Goal: Transaction & Acquisition: Purchase product/service

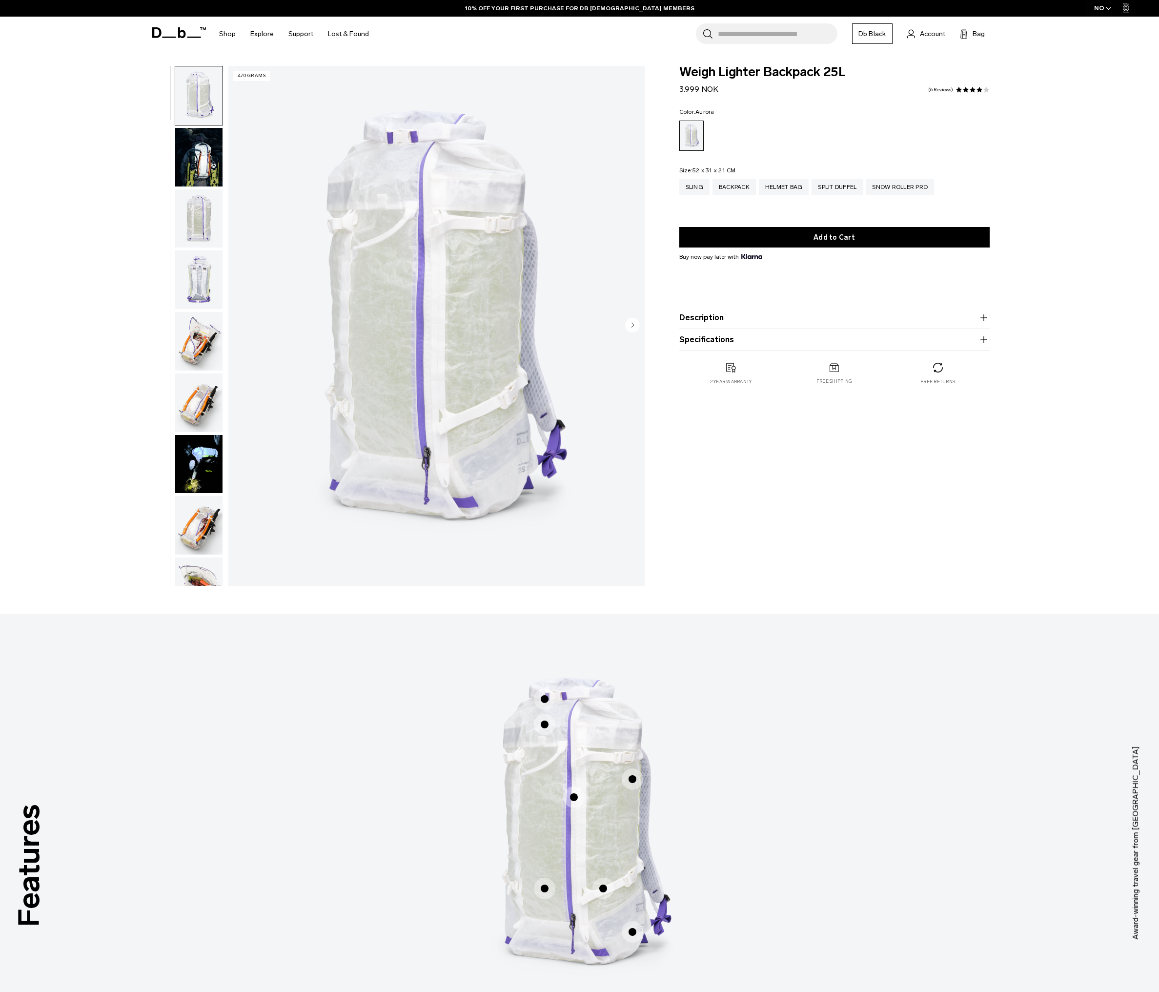
click at [1110, 9] on icon "button" at bounding box center [1109, 8] width 4 height 2
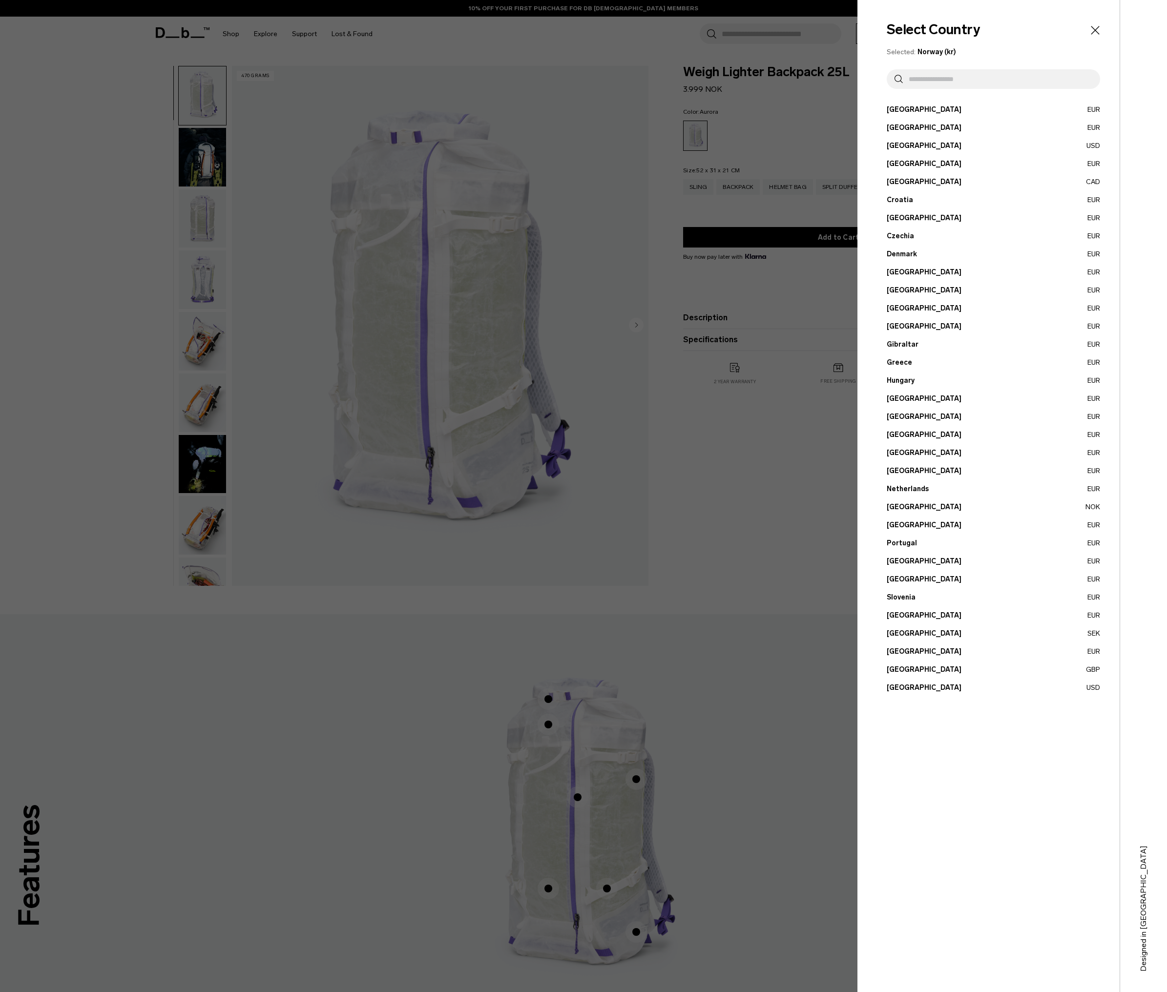
click at [904, 111] on button "Austria EUR" at bounding box center [992, 109] width 213 height 10
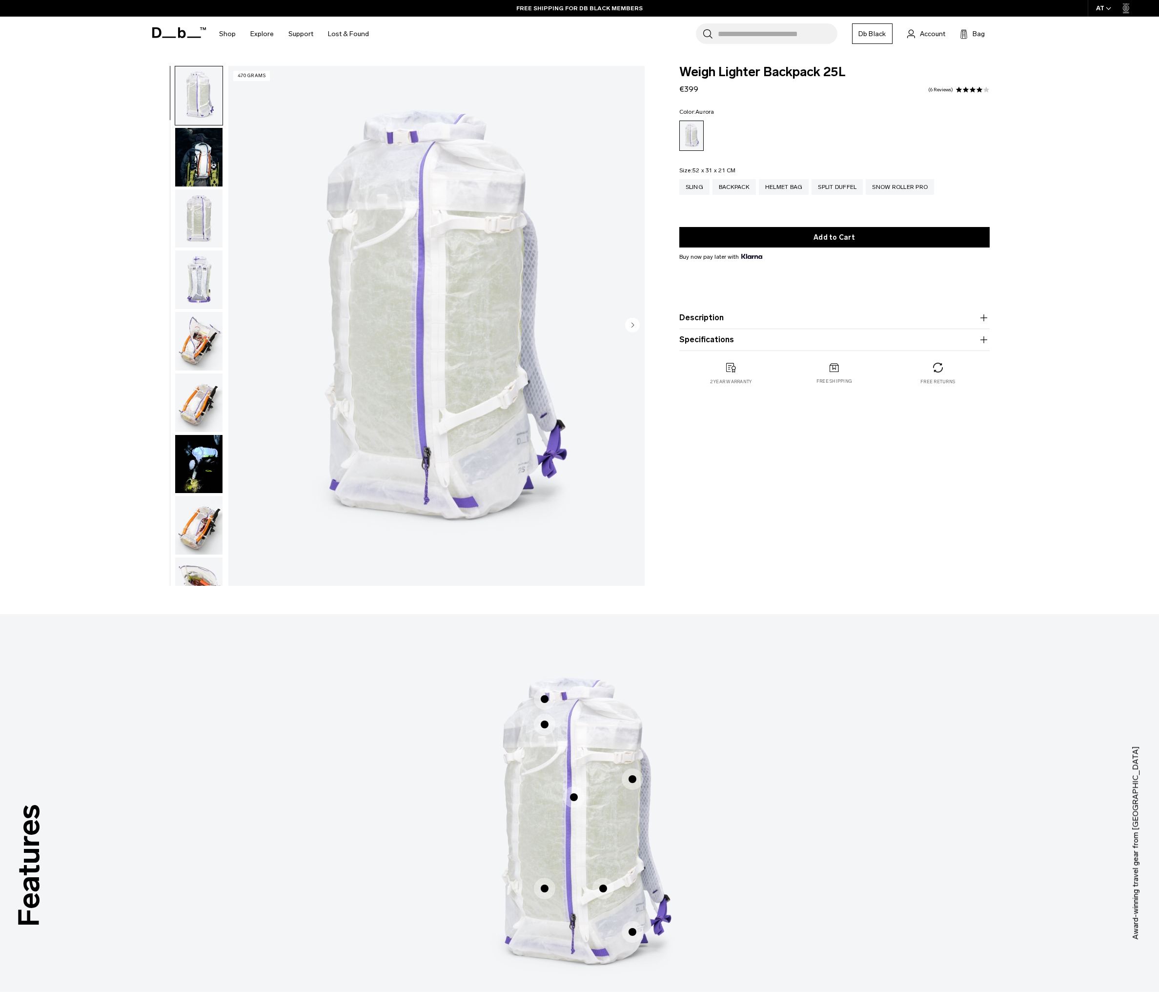
click at [204, 161] on img "button" at bounding box center [198, 157] width 47 height 59
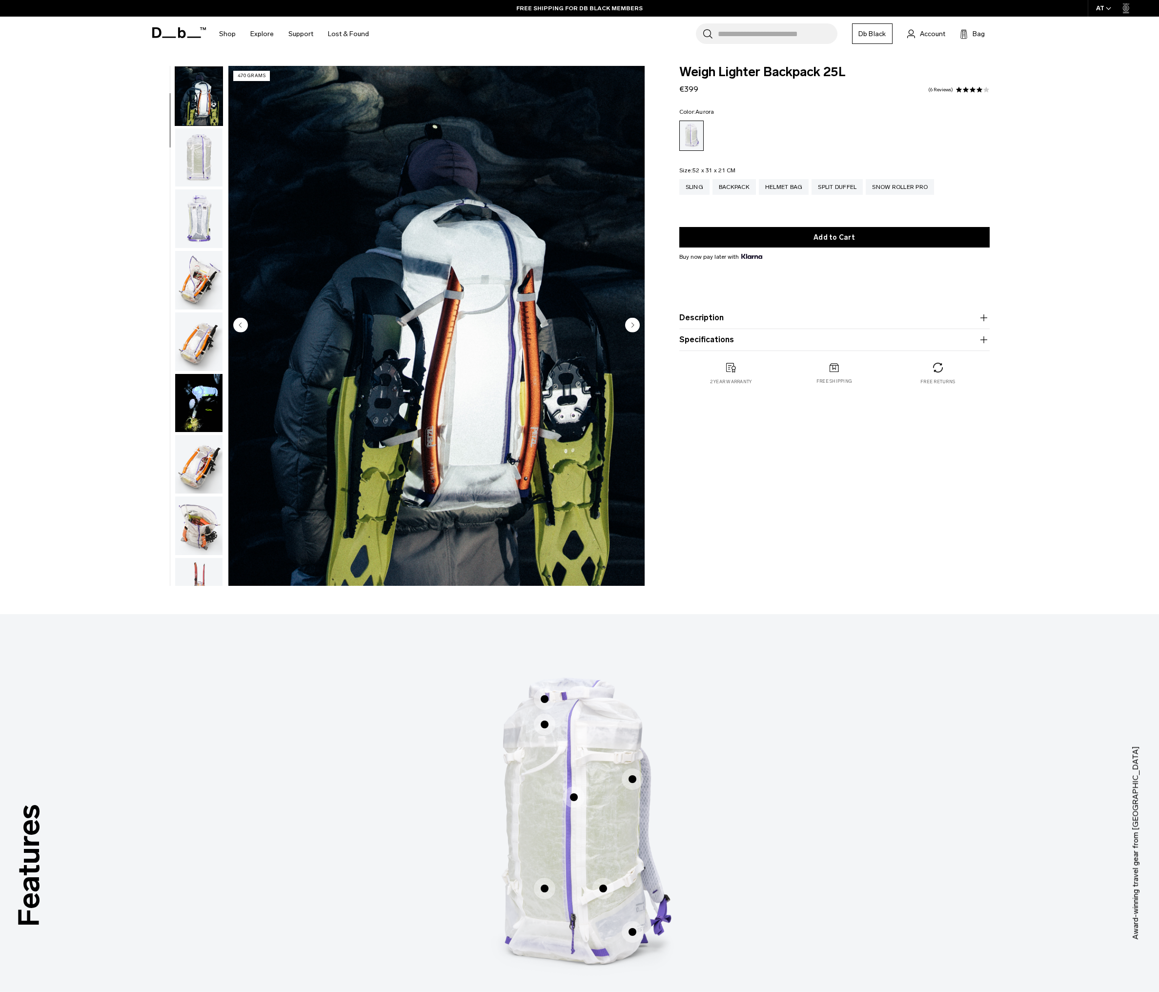
scroll to position [62, 0]
click at [198, 233] on img "button" at bounding box center [198, 217] width 47 height 59
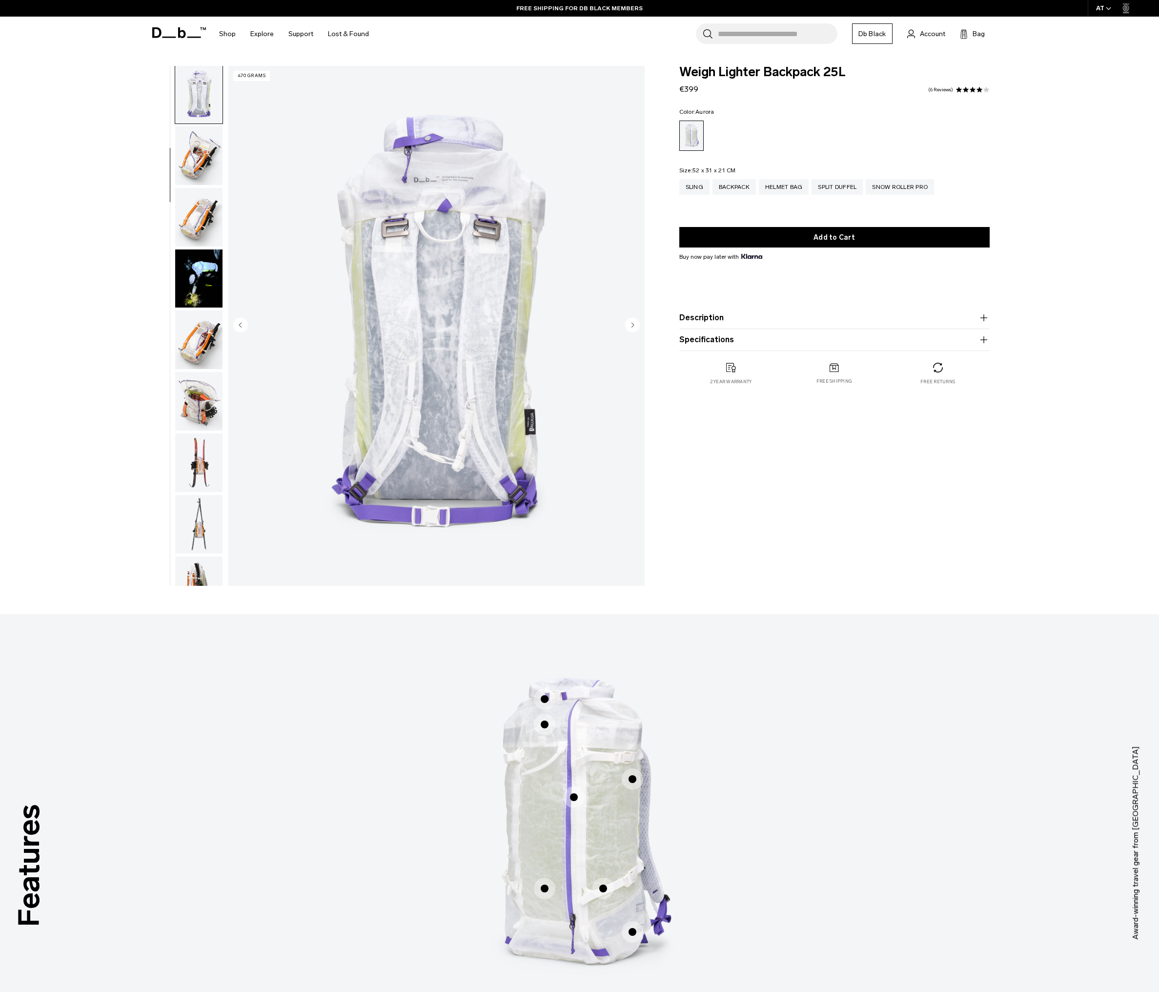
click at [200, 213] on img "button" at bounding box center [198, 217] width 47 height 59
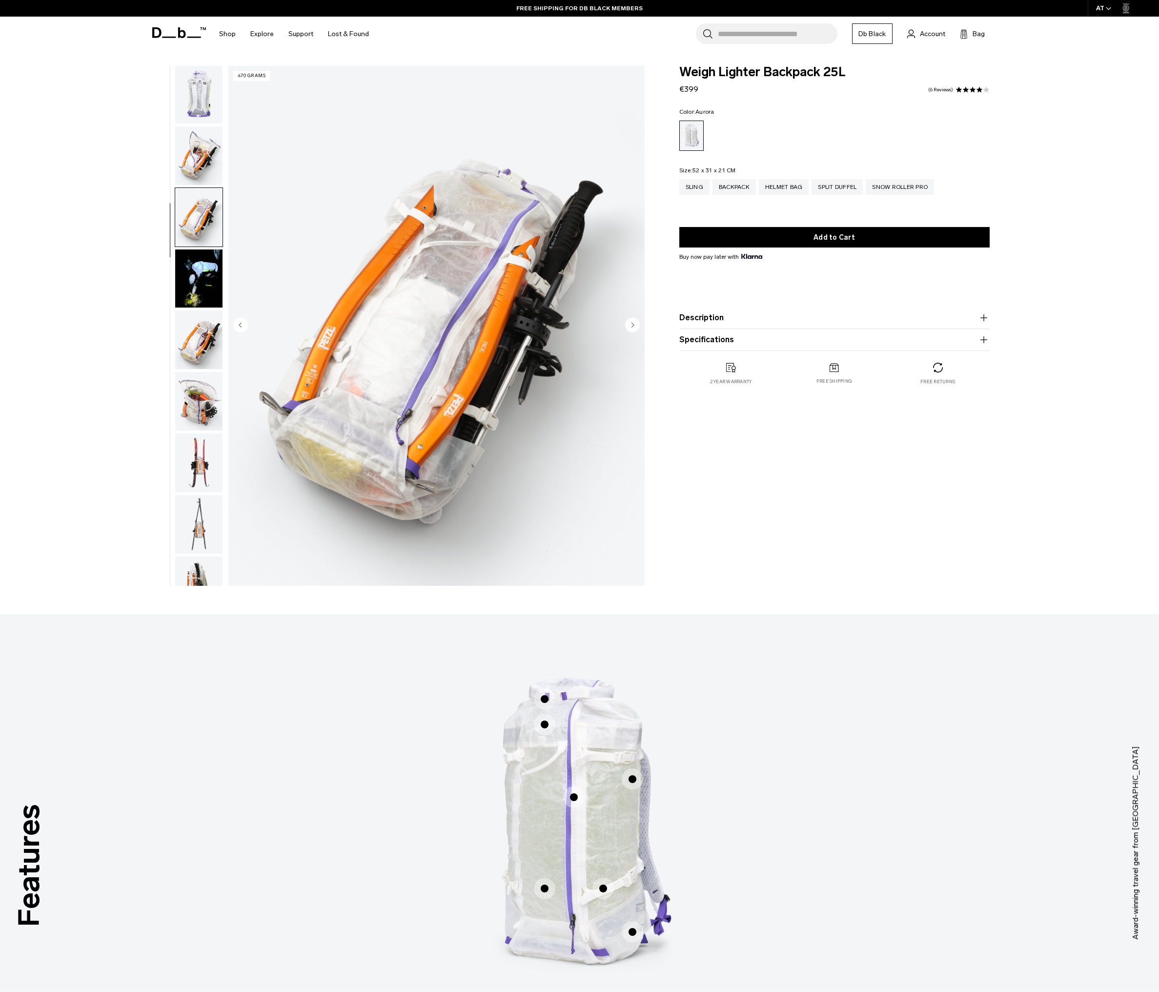
scroll to position [309, 0]
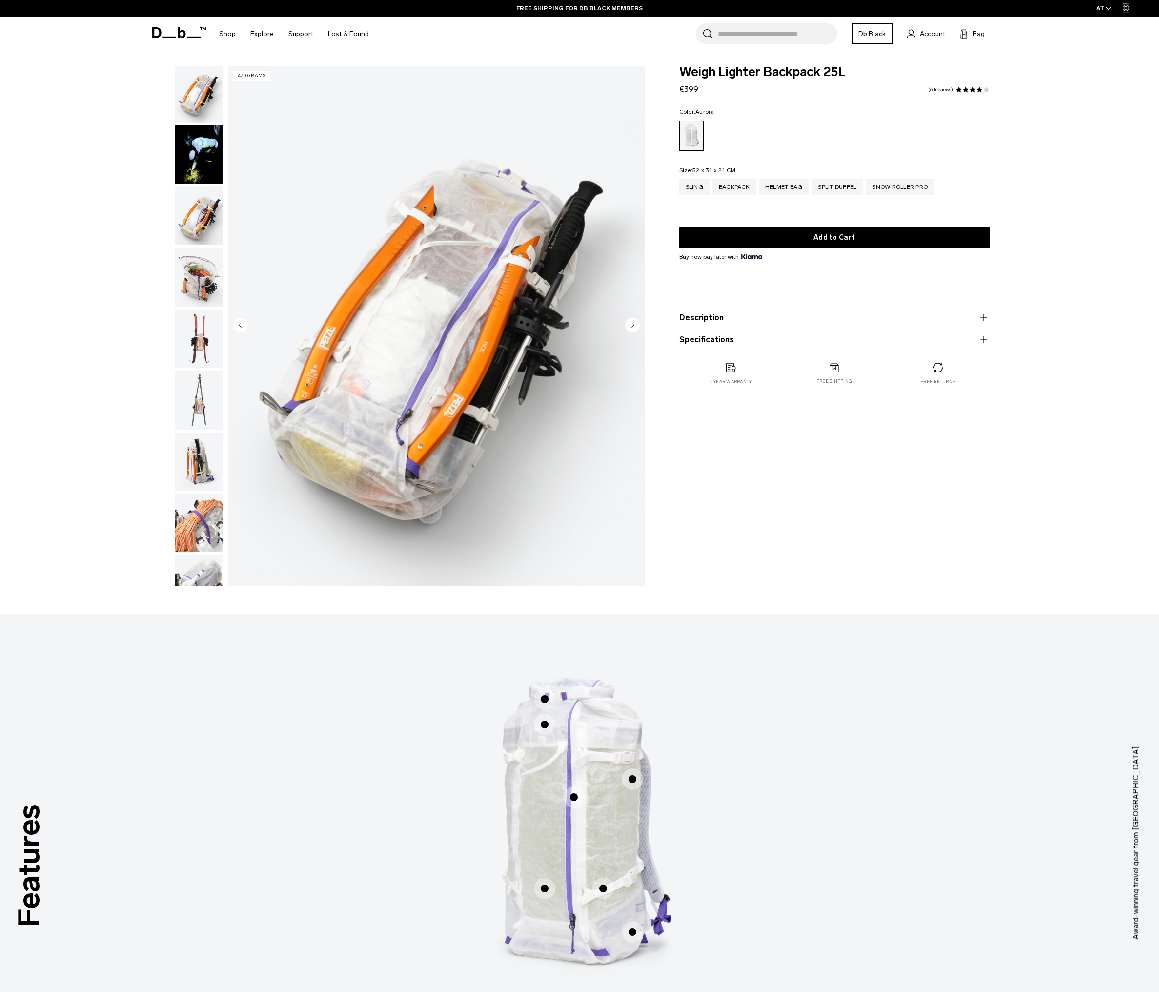
click at [202, 278] on img "button" at bounding box center [198, 277] width 47 height 59
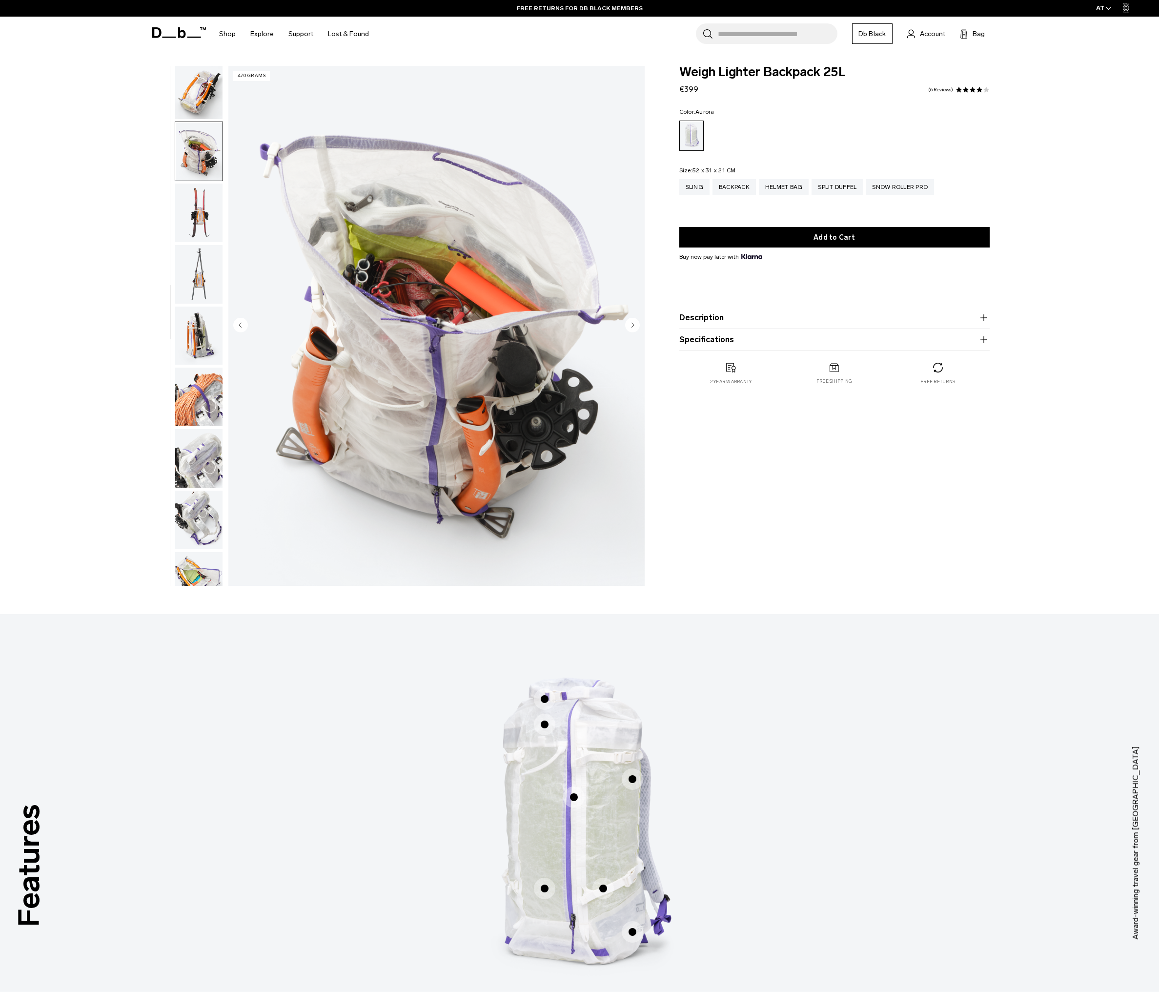
scroll to position [495, 0]
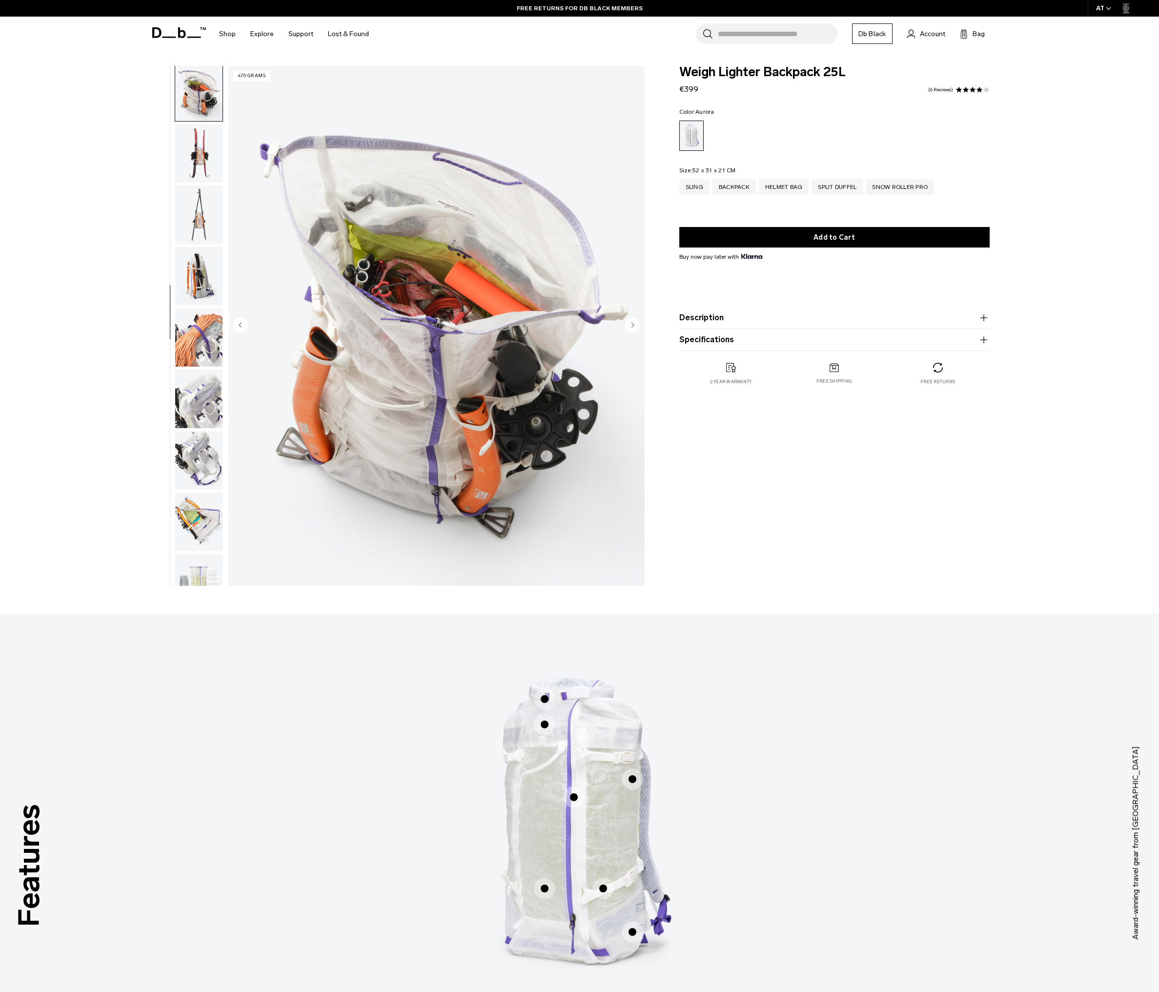
drag, startPoint x: 204, startPoint y: 288, endPoint x: 202, endPoint y: 294, distance: 6.6
click at [204, 288] on img "button" at bounding box center [198, 276] width 47 height 59
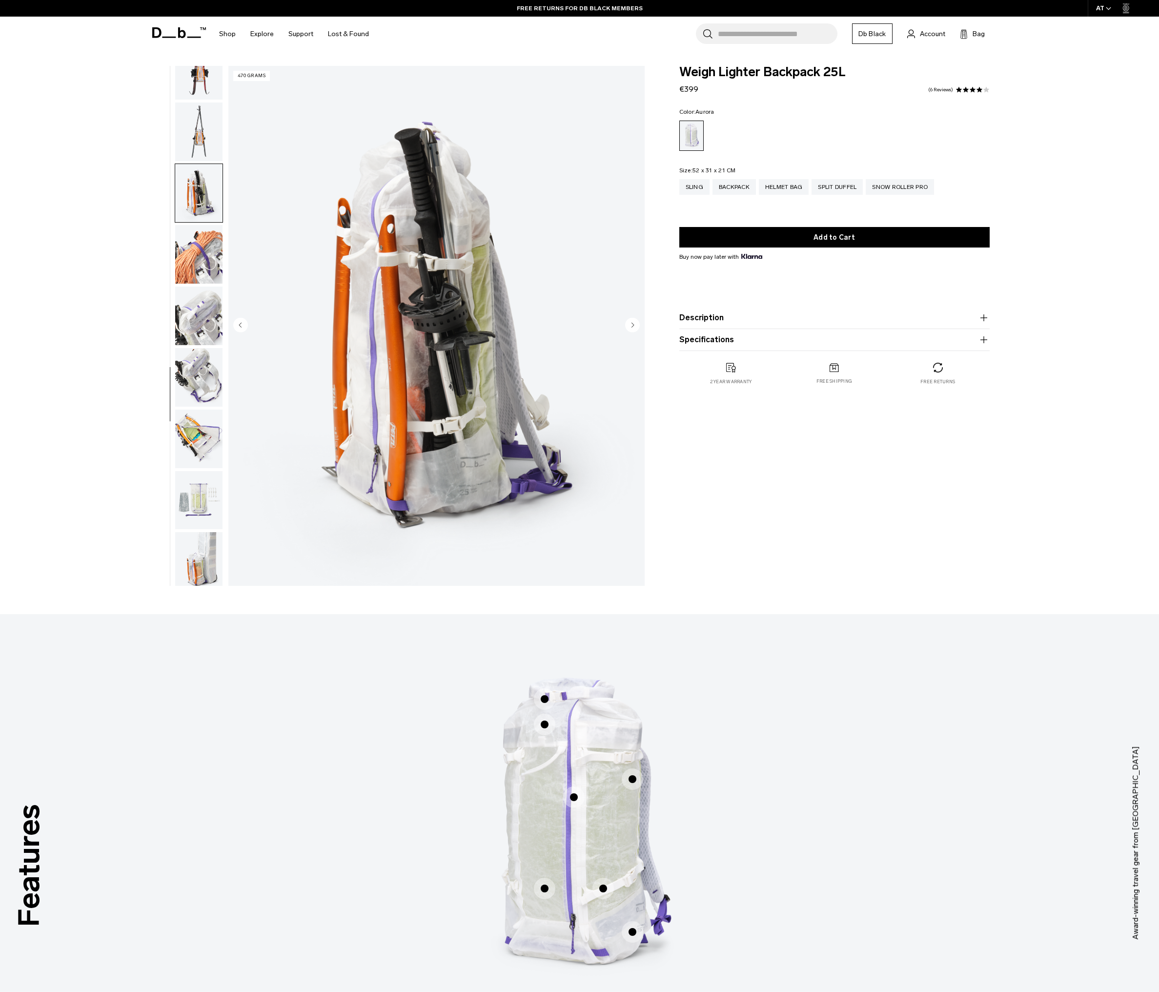
scroll to position [592, 0]
click at [199, 254] on img "button" at bounding box center [198, 249] width 47 height 59
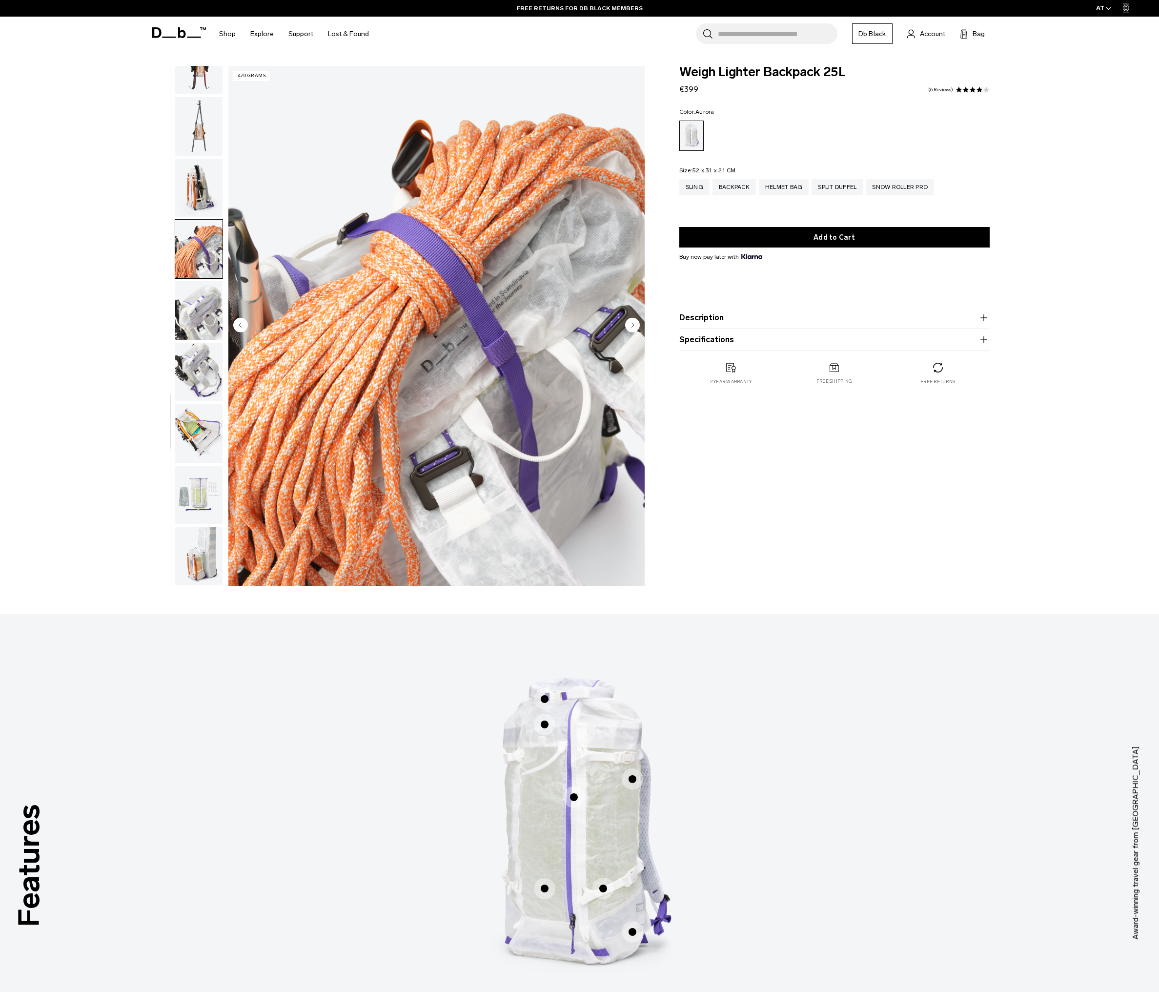
click at [201, 310] on img "button" at bounding box center [198, 310] width 47 height 59
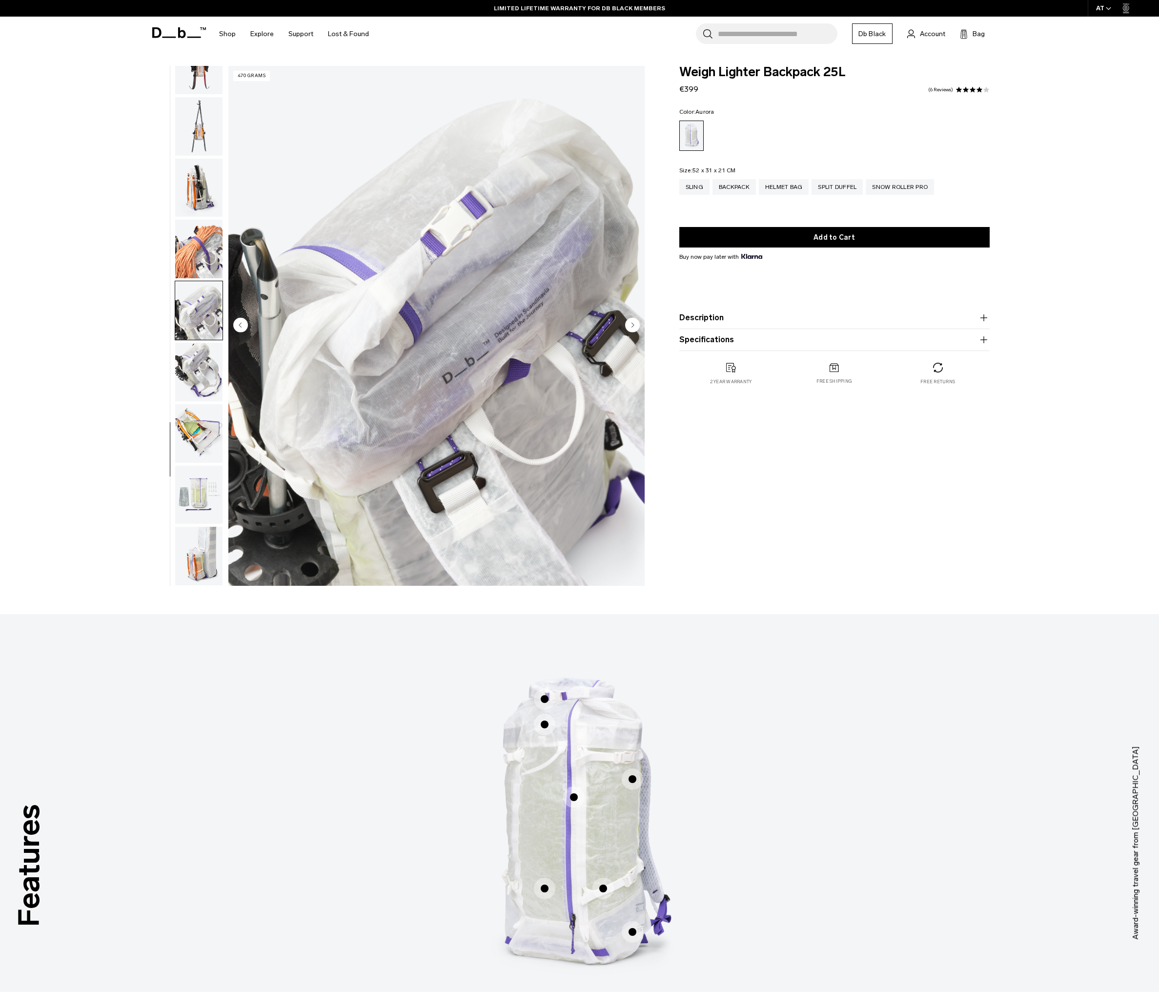
click at [201, 352] on img "button" at bounding box center [198, 372] width 47 height 59
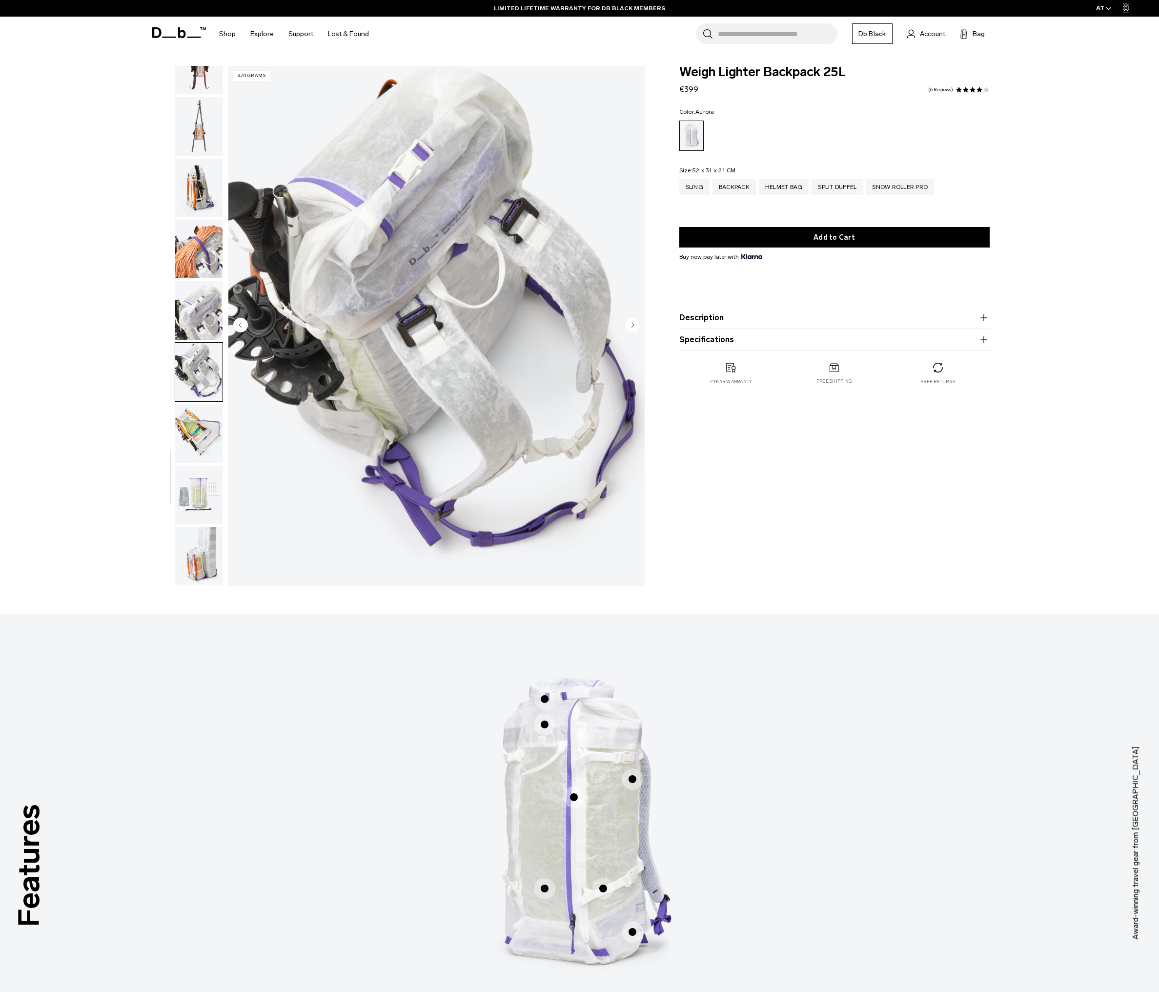
click at [204, 389] on img "button" at bounding box center [198, 372] width 47 height 59
drag, startPoint x: 192, startPoint y: 423, endPoint x: 195, endPoint y: 430, distance: 7.7
click at [192, 423] on img "button" at bounding box center [198, 433] width 47 height 59
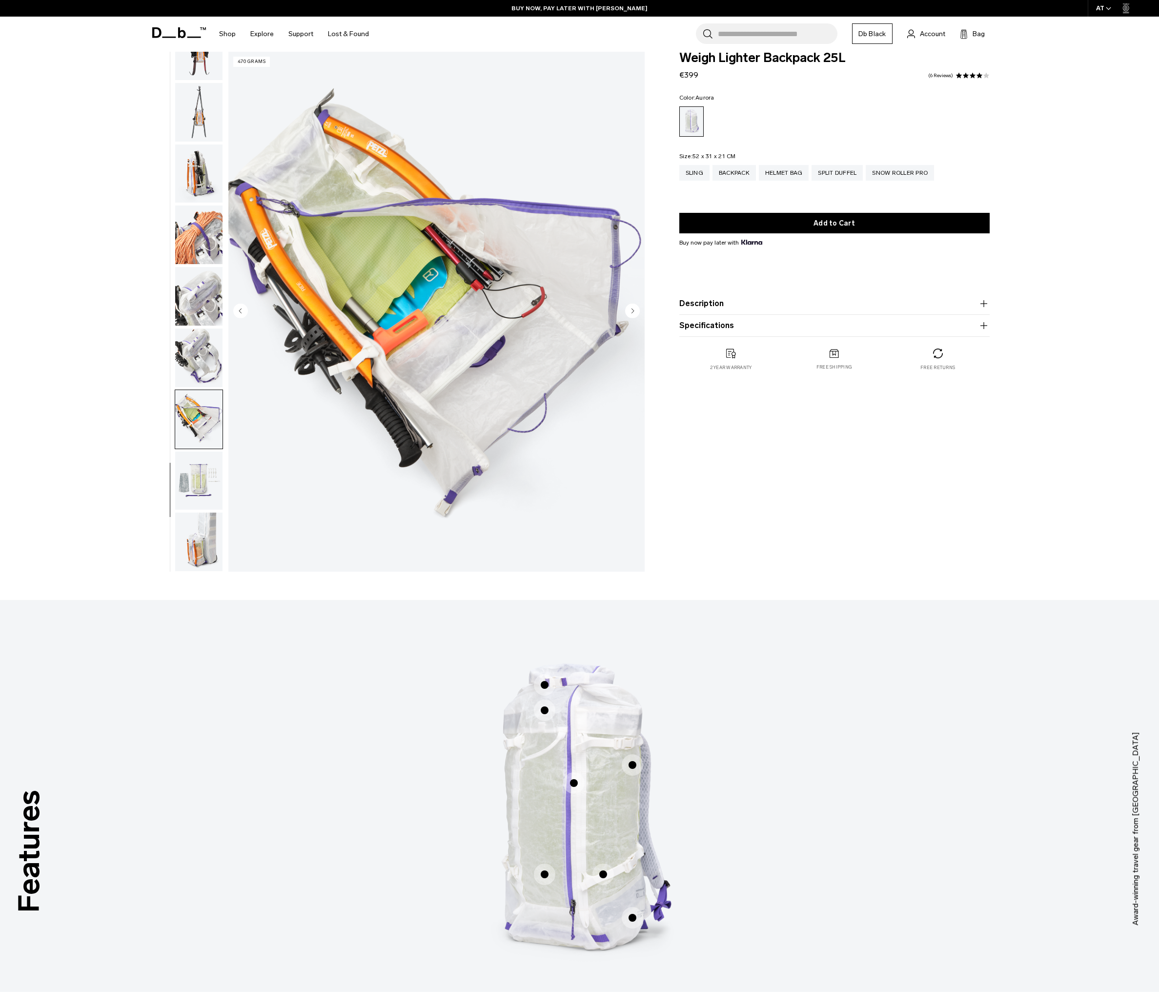
scroll to position [0, 0]
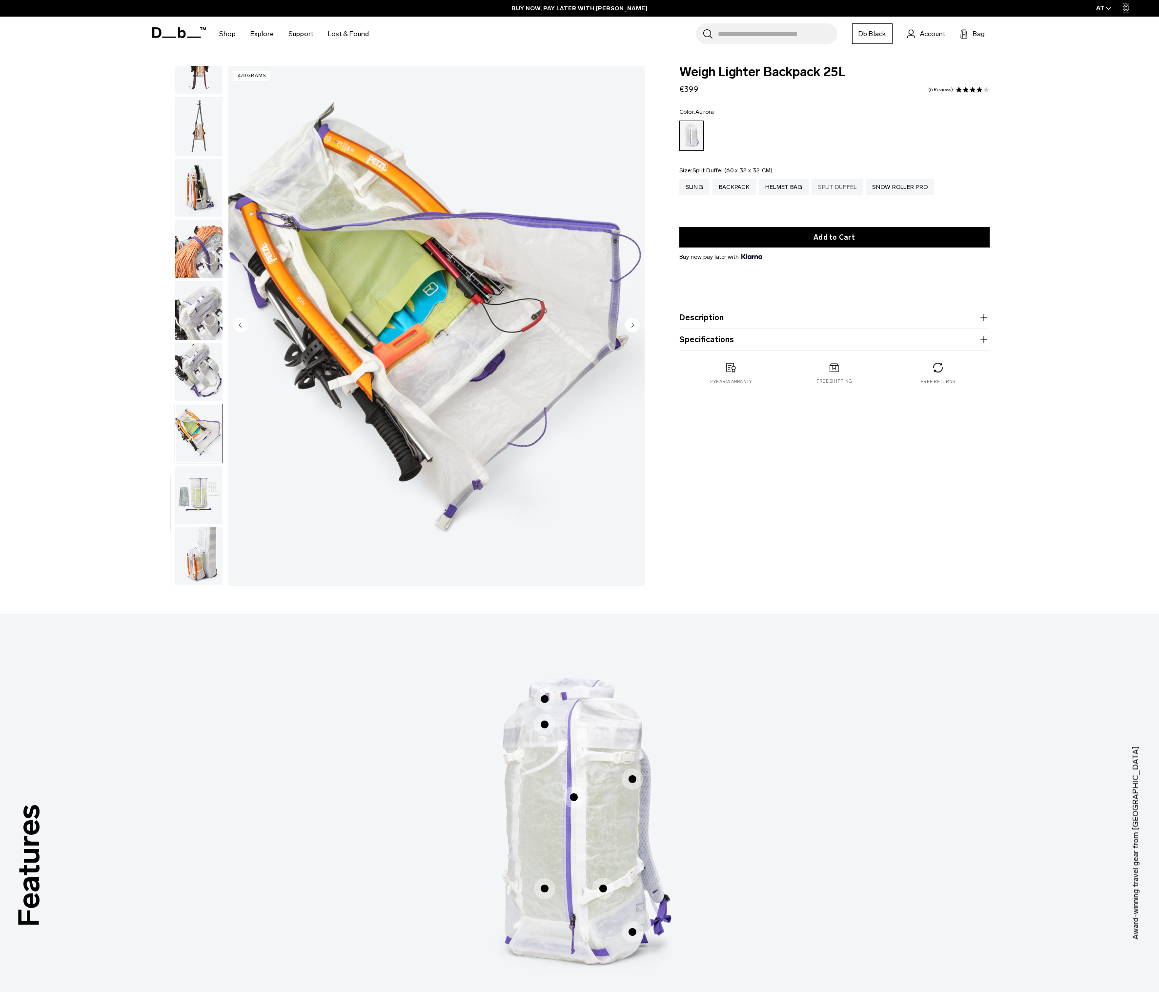
click at [834, 187] on div "Split Duffel" at bounding box center [837, 187] width 51 height 16
